Goal: Task Accomplishment & Management: Use online tool/utility

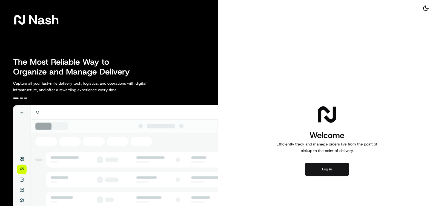
click at [317, 167] on button "Log in" at bounding box center [327, 169] width 44 height 13
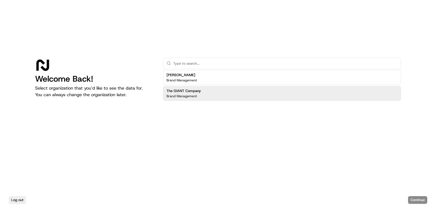
click at [197, 93] on h2 "The GIANT Company" at bounding box center [184, 91] width 35 height 5
click at [423, 198] on button "Continue" at bounding box center [417, 200] width 19 height 8
